Goal: Task Accomplishment & Management: Manage account settings

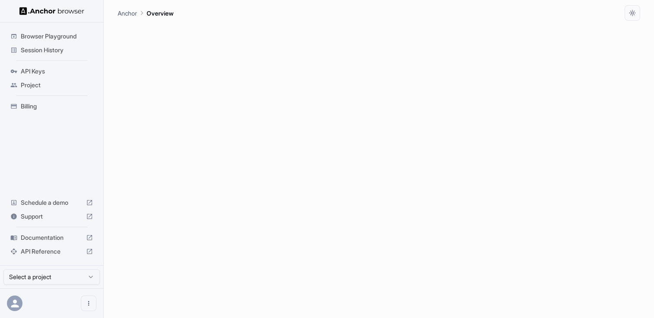
click at [32, 71] on span "API Keys" at bounding box center [57, 71] width 72 height 9
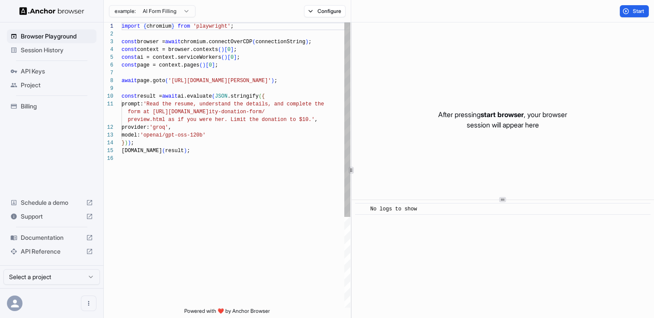
scroll to position [78, 0]
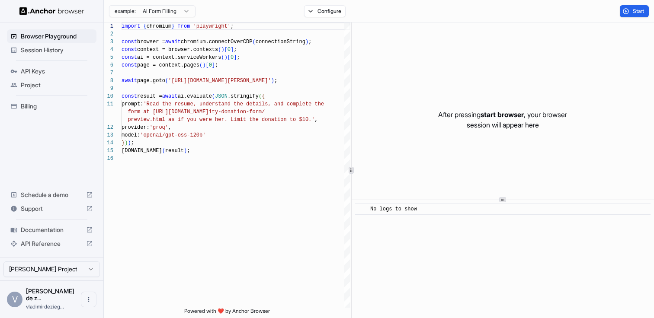
click at [26, 71] on span "API Keys" at bounding box center [57, 71] width 72 height 9
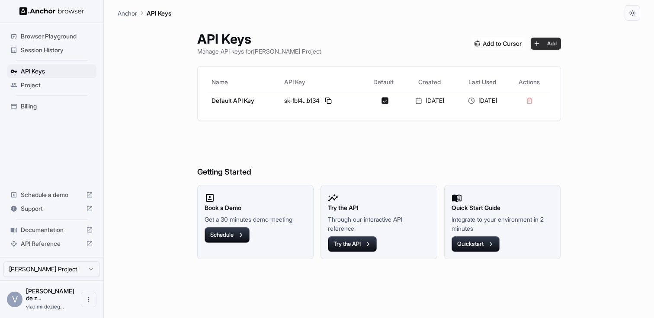
click at [552, 45] on button "Add" at bounding box center [546, 44] width 30 height 12
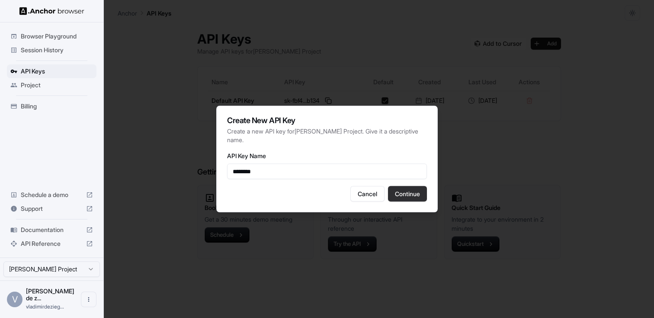
type input "********"
click at [403, 198] on button "Continue" at bounding box center [407, 194] width 39 height 16
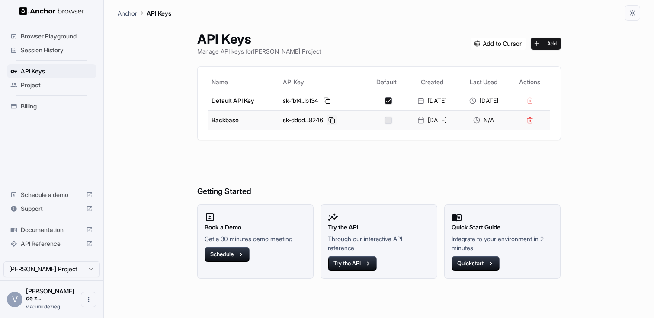
click at [326, 119] on button at bounding box center [331, 120] width 10 height 10
